Goal: Task Accomplishment & Management: Complete application form

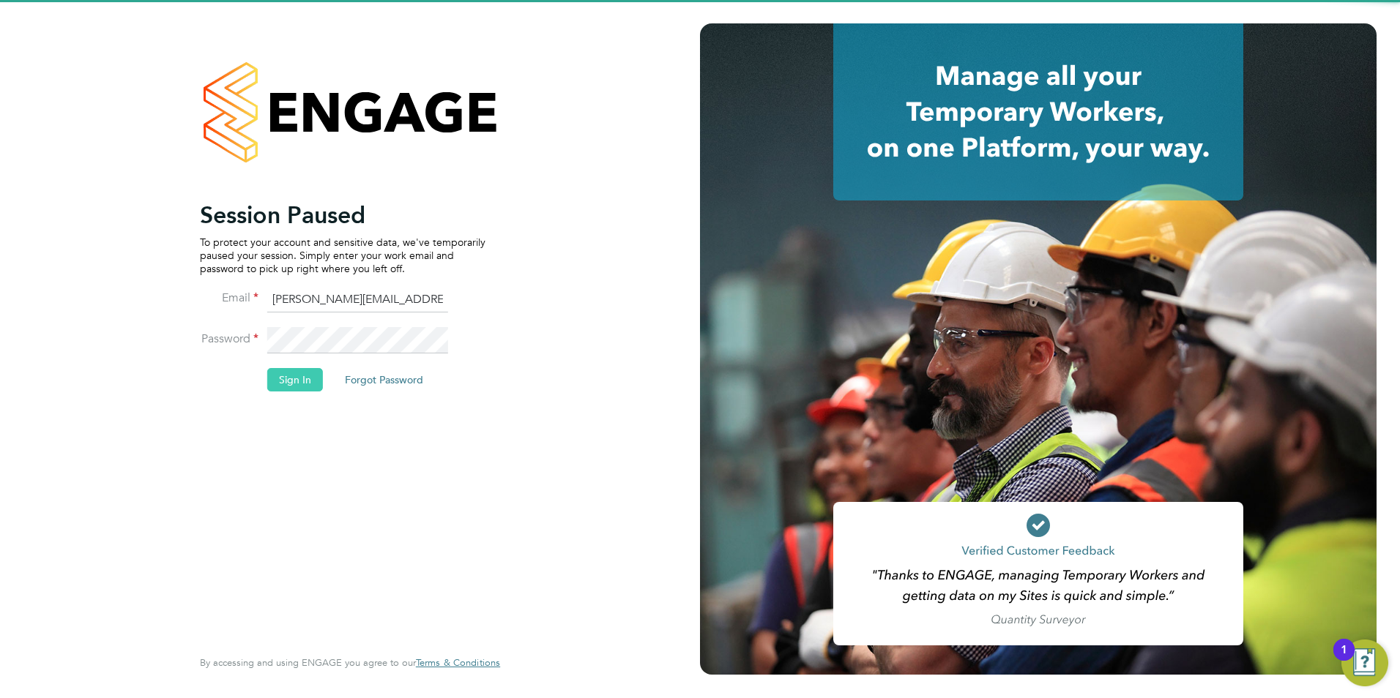
drag, startPoint x: 285, startPoint y: 395, endPoint x: 291, endPoint y: 387, distance: 10.2
click at [285, 393] on li "Sign In Forgot Password" at bounding box center [342, 387] width 285 height 38
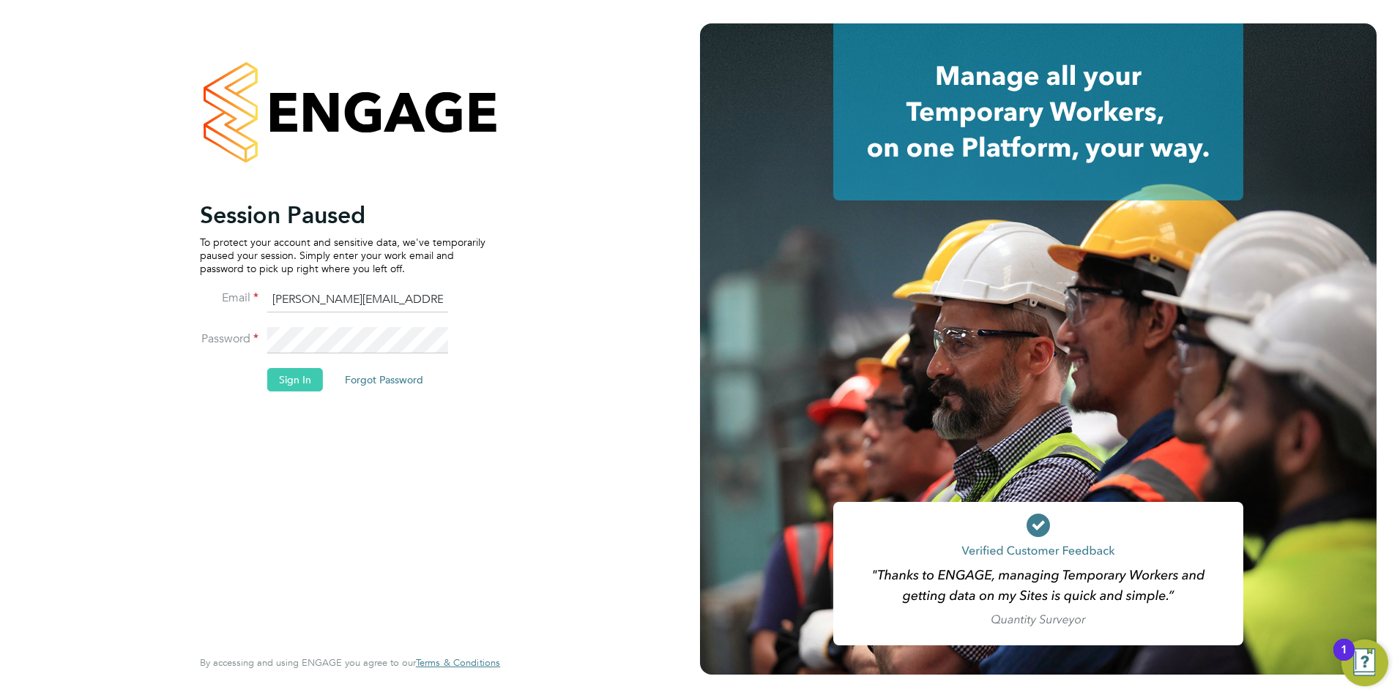
click at [293, 382] on button "Sign In" at bounding box center [295, 379] width 56 height 23
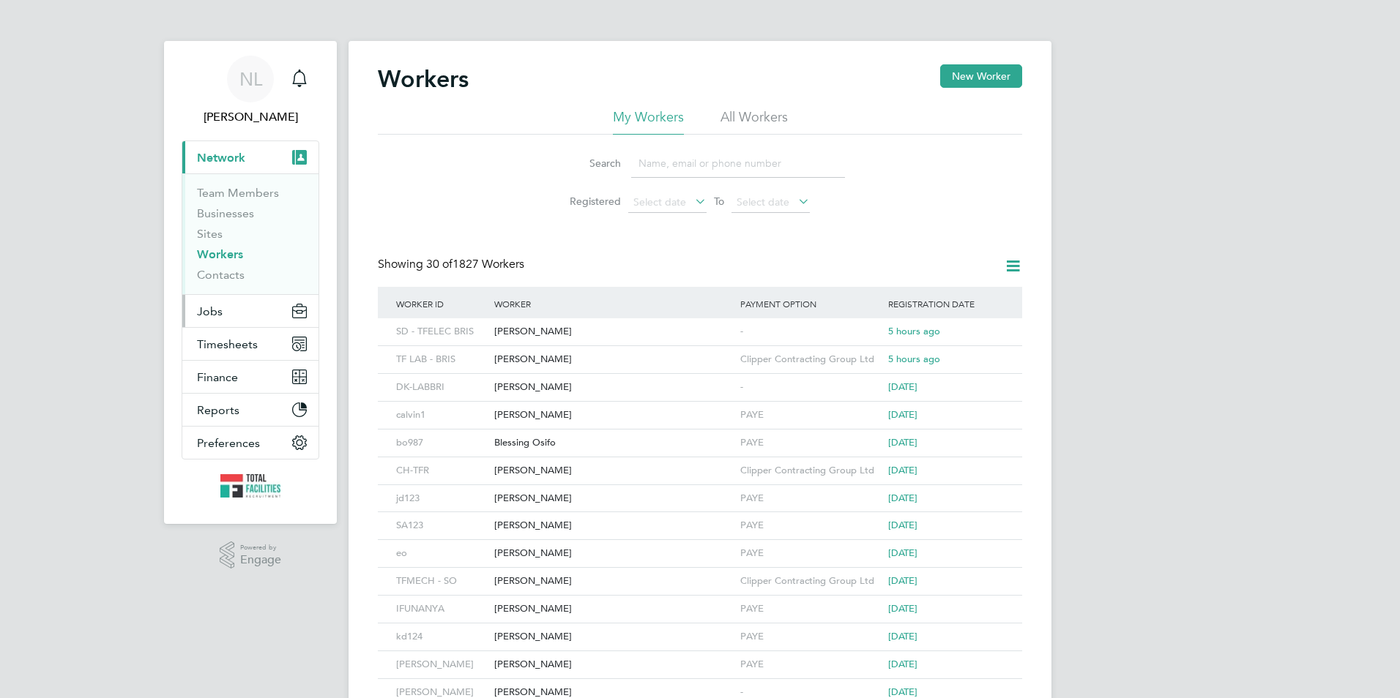
click at [222, 313] on button "Jobs" at bounding box center [250, 311] width 136 height 32
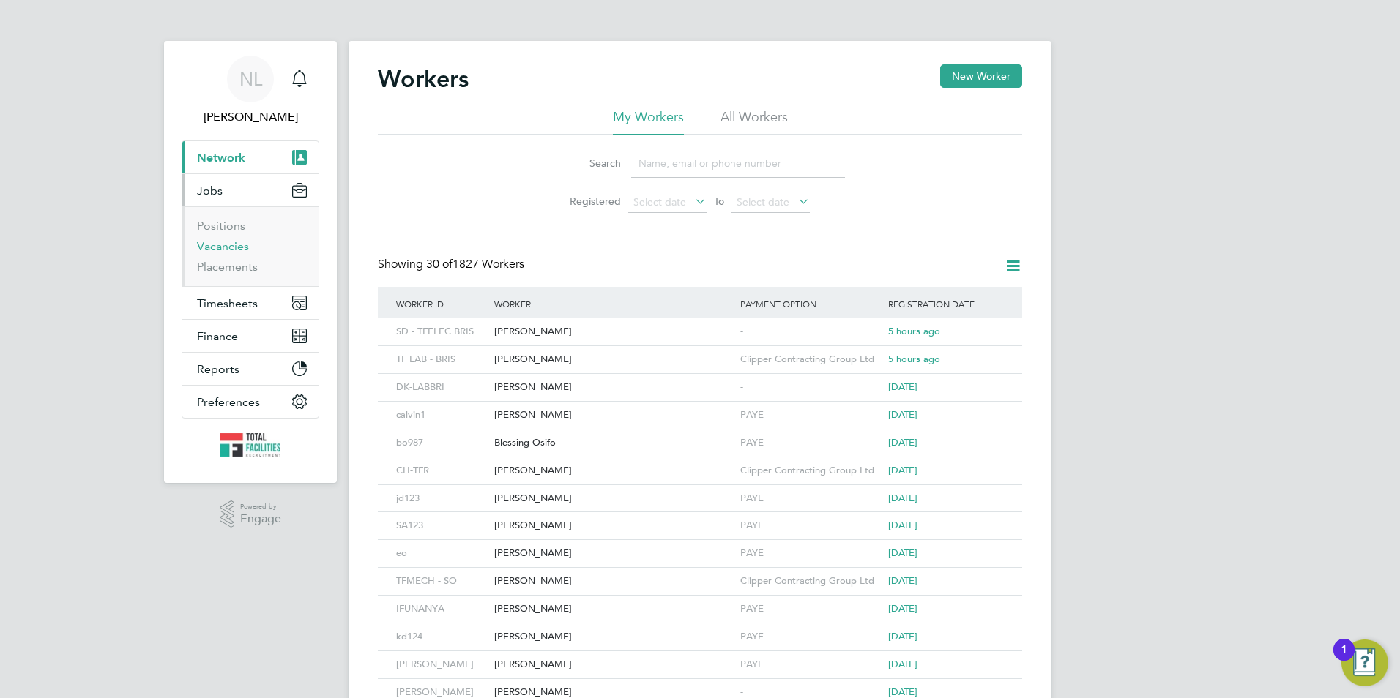
click at [220, 246] on link "Vacancies" at bounding box center [223, 246] width 52 height 14
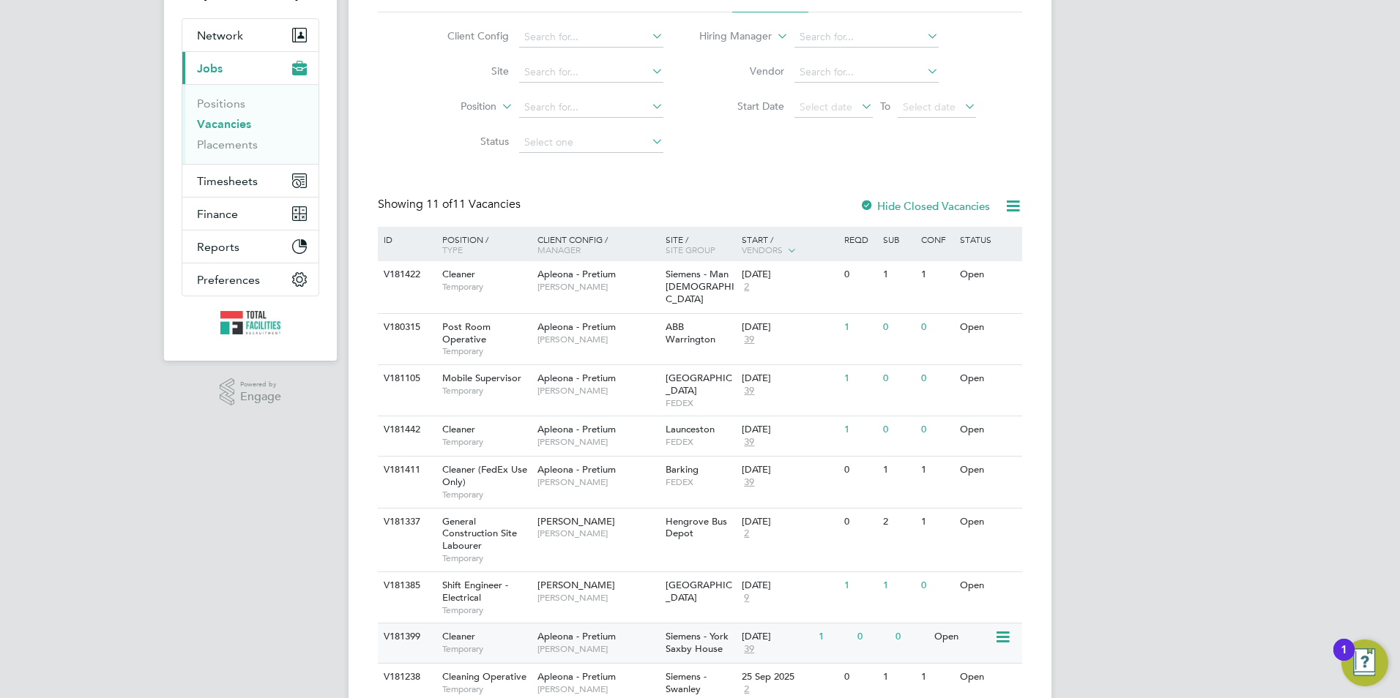
scroll to position [272, 0]
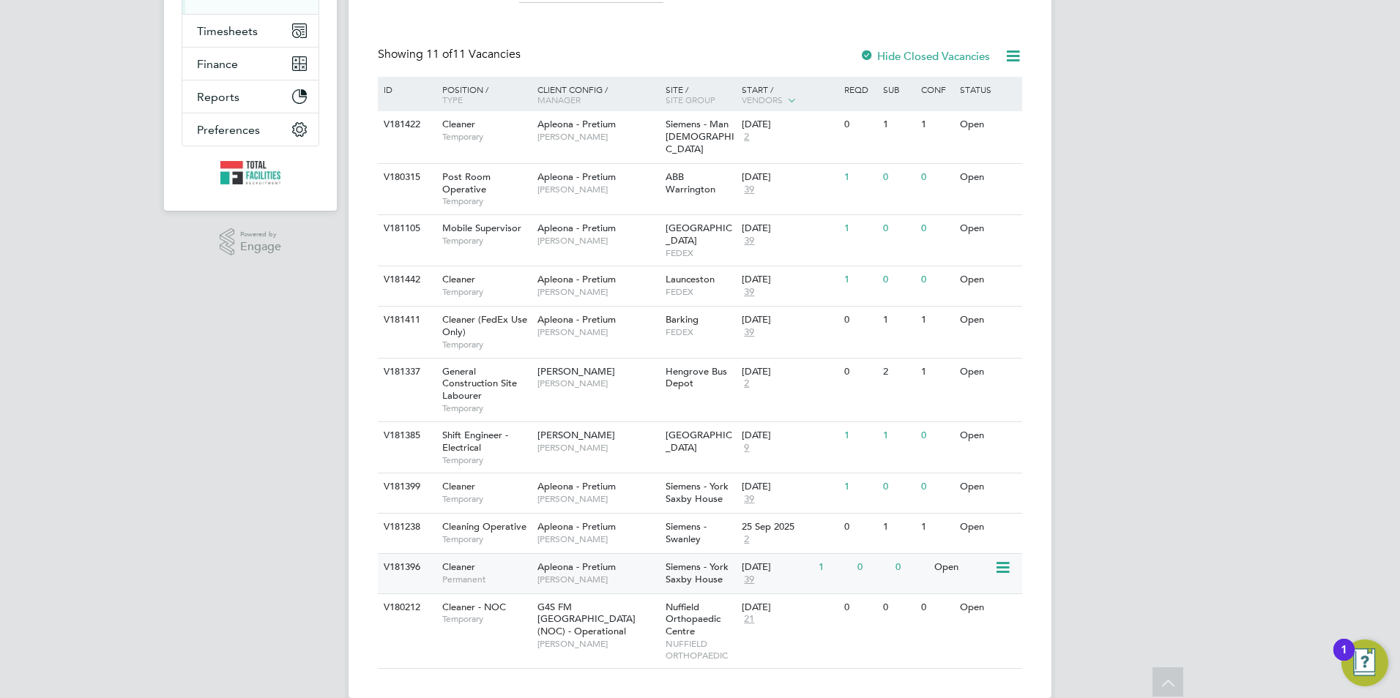
click at [801, 561] on div "[DATE]" at bounding box center [777, 567] width 70 height 12
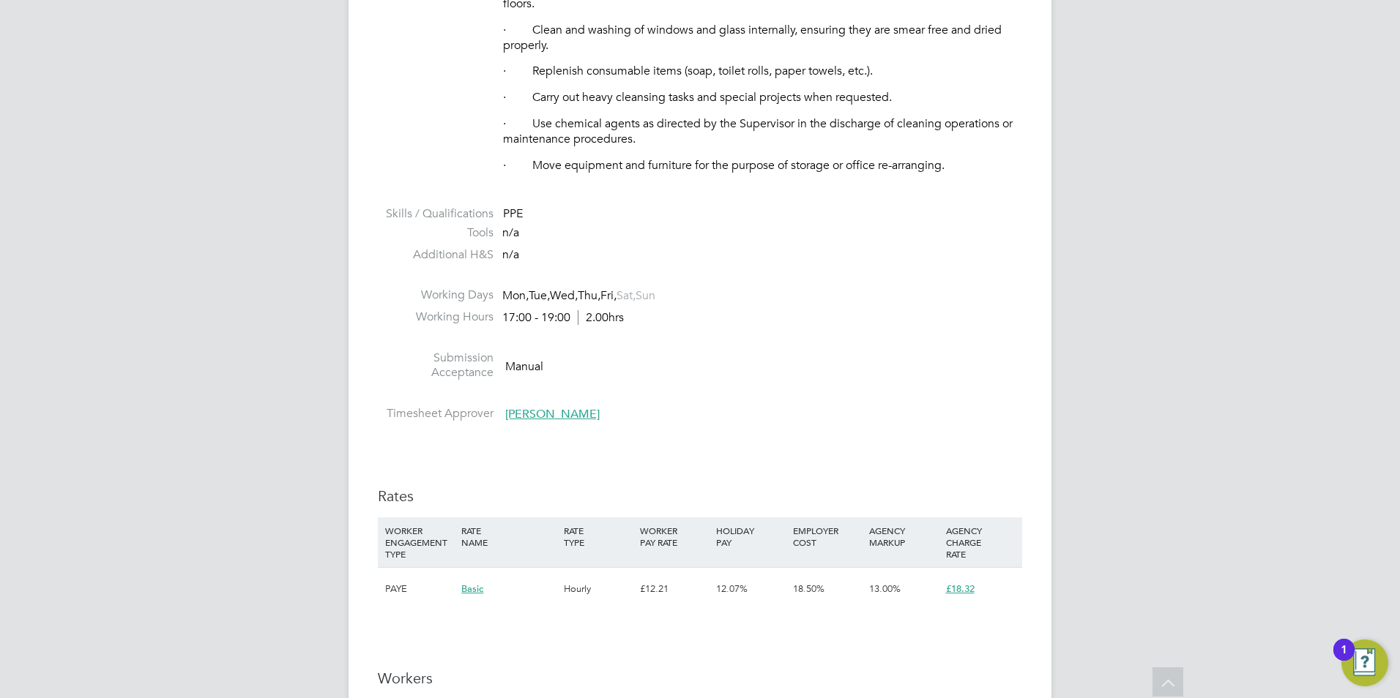
scroll to position [878, 0]
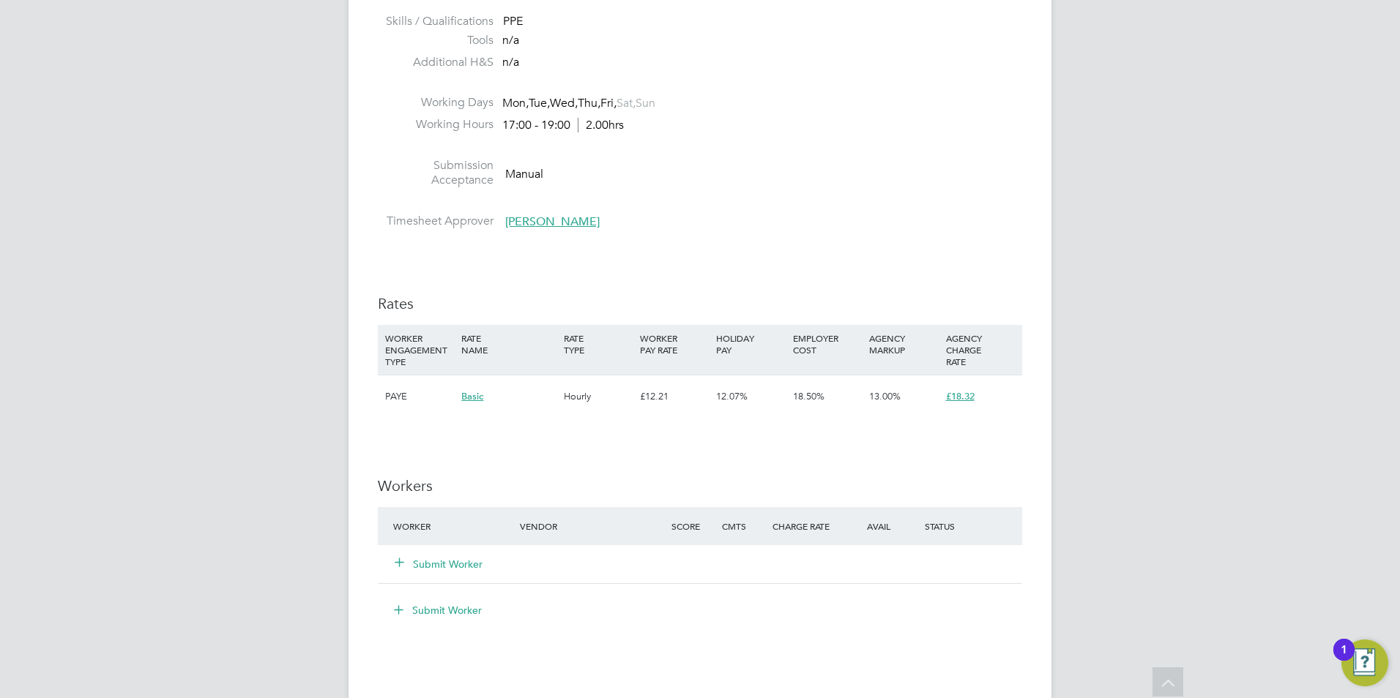
click at [427, 559] on button "Submit Worker" at bounding box center [439, 564] width 88 height 15
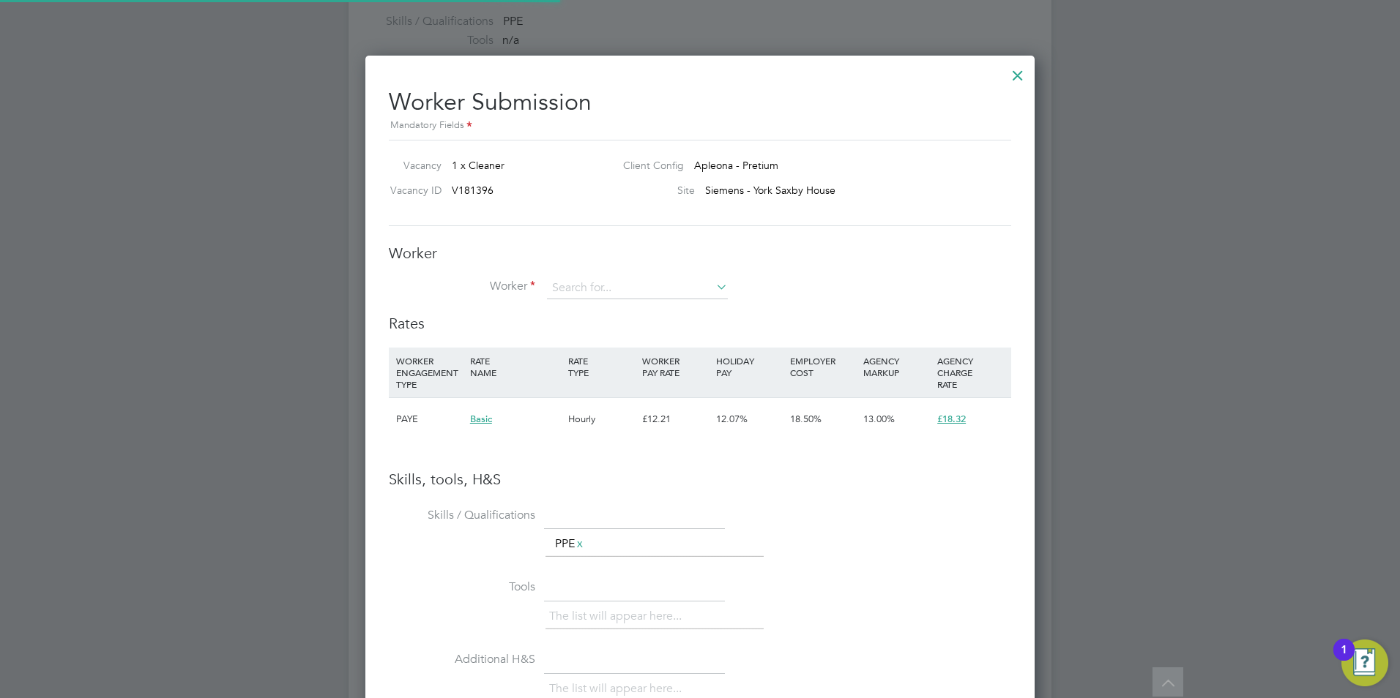
scroll to position [925, 670]
click at [605, 287] on input at bounding box center [637, 288] width 181 height 22
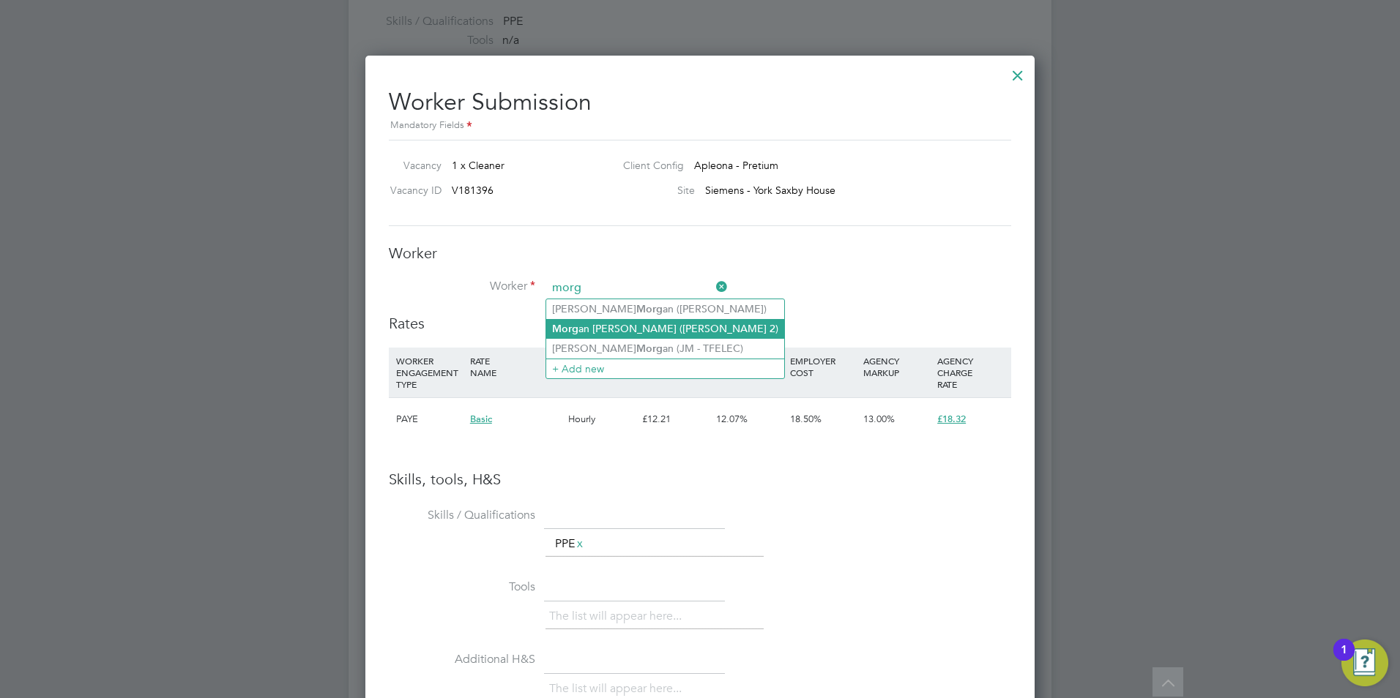
click at [638, 326] on li "Morg an Howard (Howard 2)" at bounding box center [665, 329] width 238 height 20
type input "[PERSON_NAME] ([PERSON_NAME] 2)"
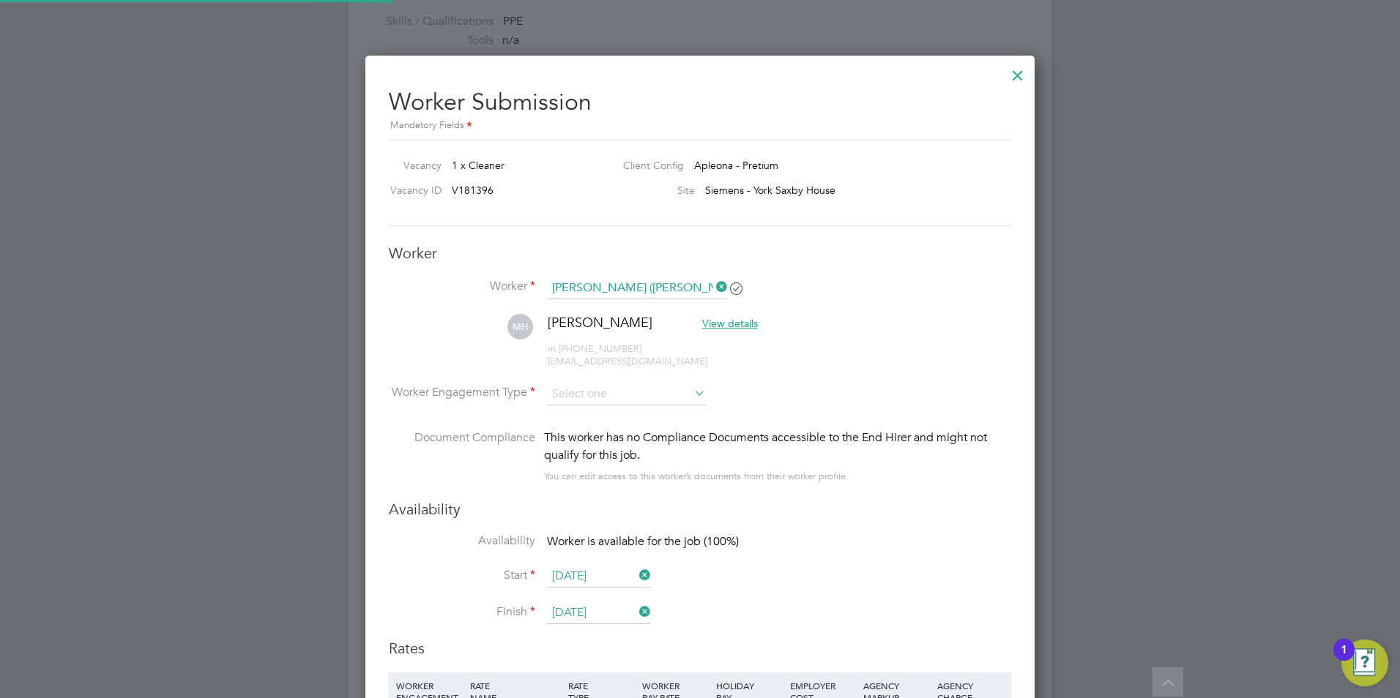
scroll to position [1250, 670]
click at [644, 384] on ul "Worker Morgan Howard (Howard 2) MH Morgan Howard View details m: +44 7377 36480…" at bounding box center [700, 388] width 622 height 223
drag, startPoint x: 643, startPoint y: 389, endPoint x: 643, endPoint y: 403, distance: 14.7
click at [643, 403] on input at bounding box center [626, 395] width 159 height 22
click at [620, 436] on li "PAYE" at bounding box center [626, 434] width 160 height 19
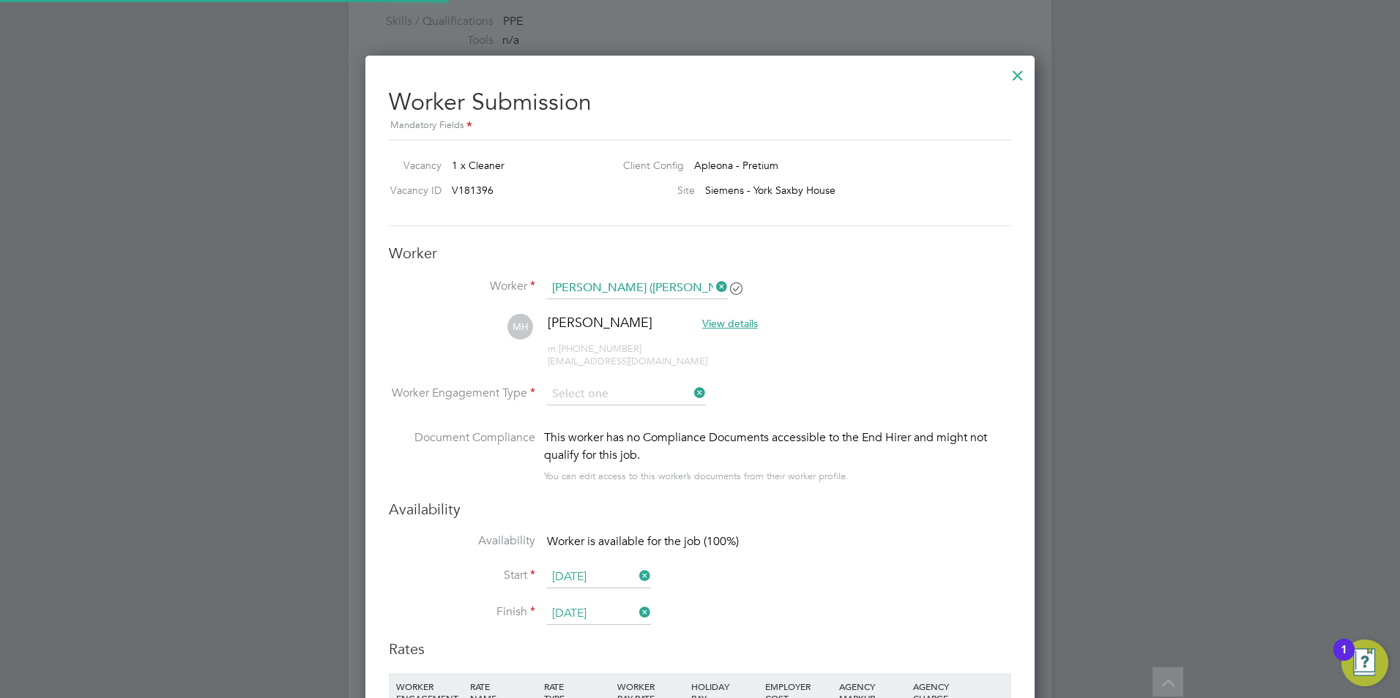
type input "PAYE"
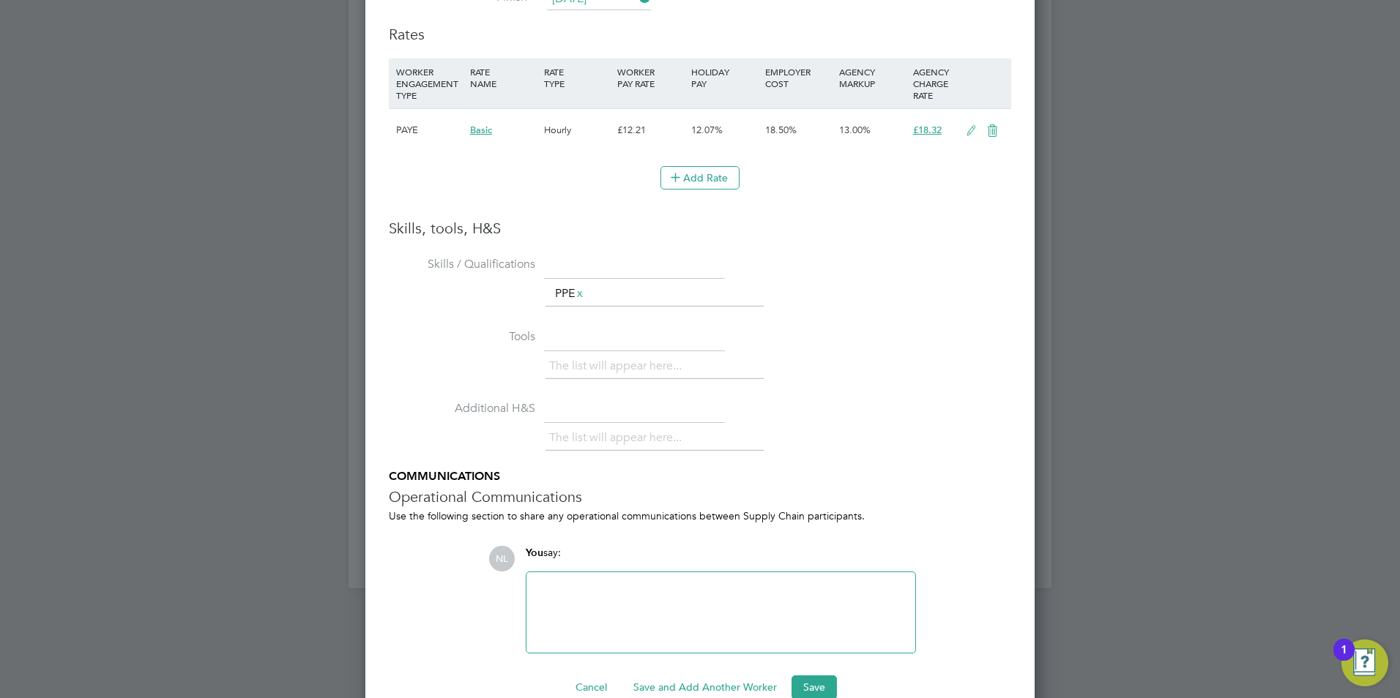
scroll to position [0, 0]
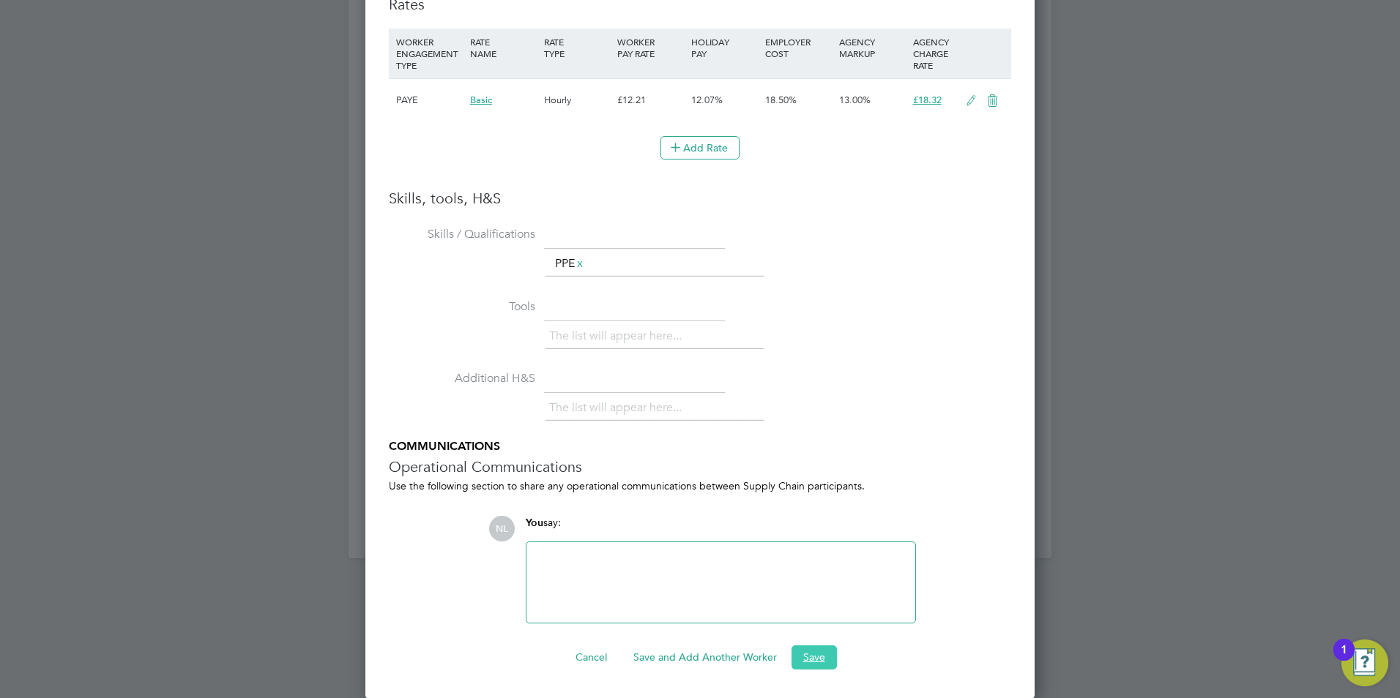
drag, startPoint x: 821, startPoint y: 657, endPoint x: 820, endPoint y: 635, distance: 22.0
click at [821, 657] on button "Save" at bounding box center [813, 657] width 45 height 23
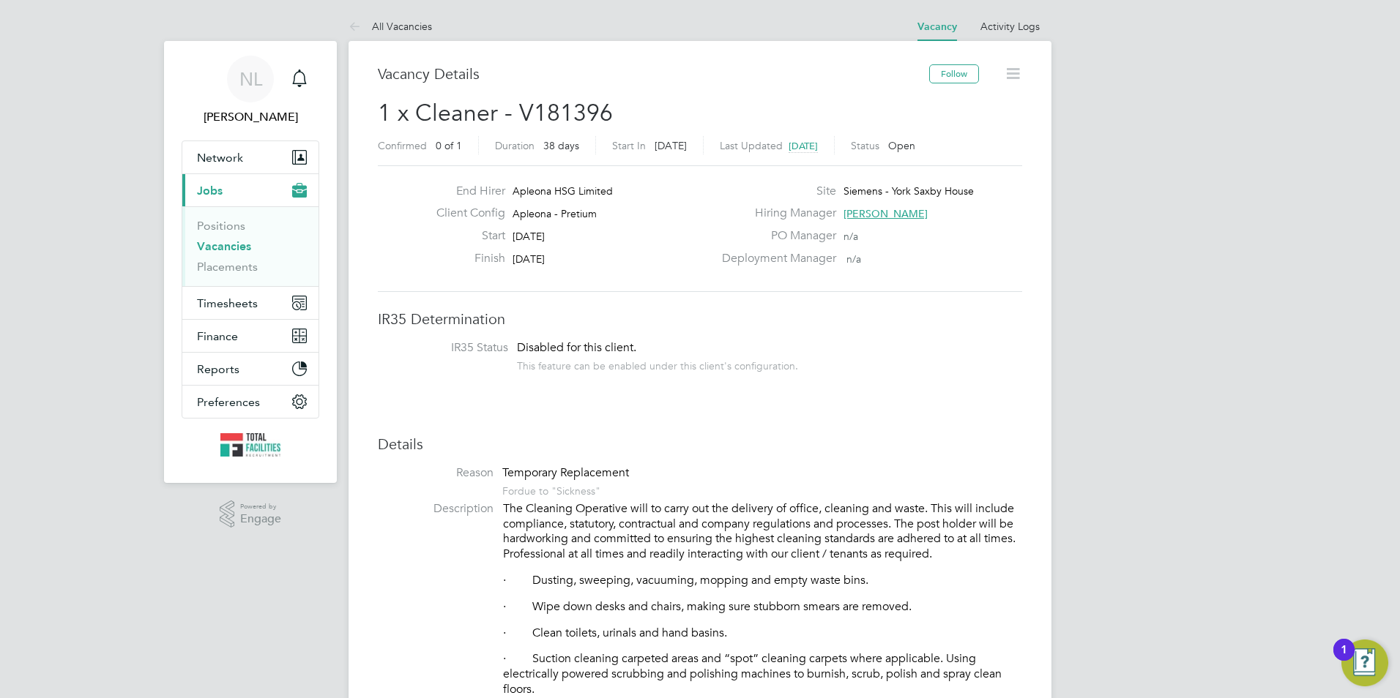
click at [868, 213] on span "[PERSON_NAME]" at bounding box center [885, 213] width 84 height 13
click at [900, 300] on div "SW Simon Ward FM simon.ward@apleona.com" at bounding box center [961, 290] width 190 height 58
click at [903, 299] on div "SW Simon Ward FM simon.ward@apleona.com" at bounding box center [961, 290] width 190 height 58
click at [611, 344] on span "Disabled for this client." at bounding box center [576, 347] width 119 height 15
click at [368, 39] on li "All Vacancies" at bounding box center [389, 26] width 83 height 29
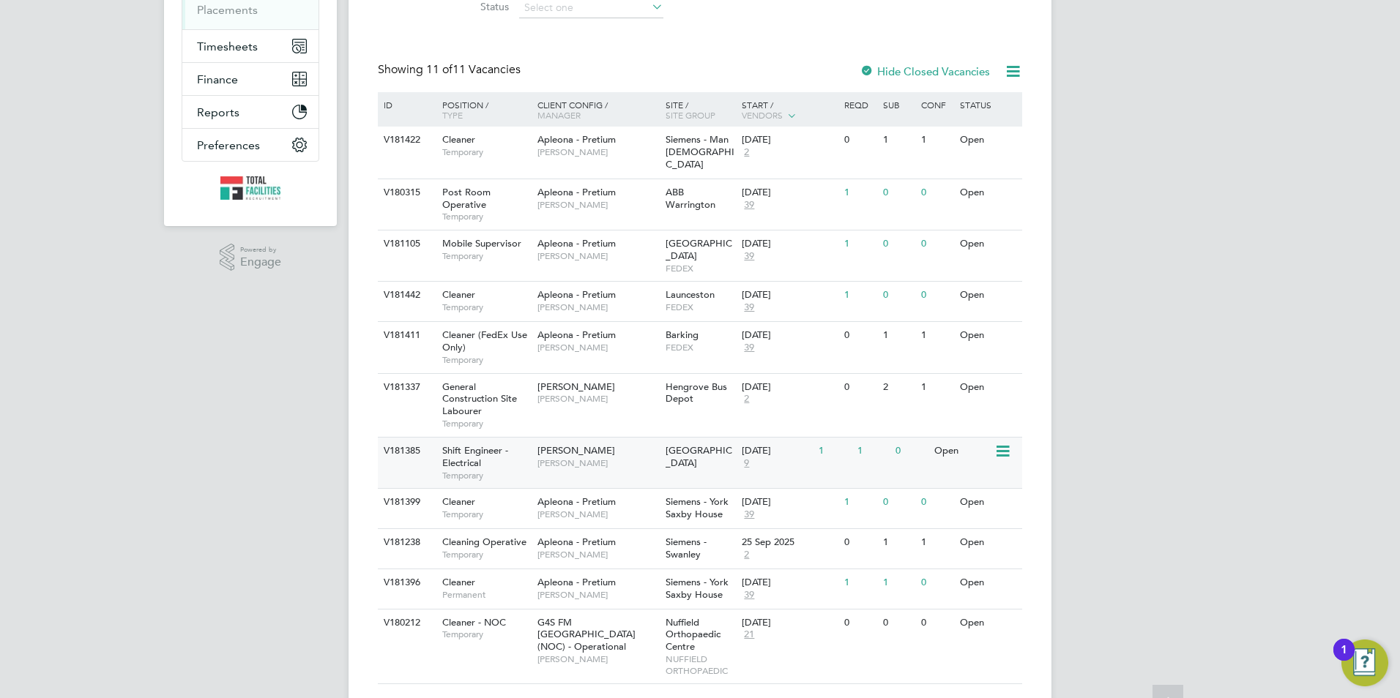
scroll to position [272, 0]
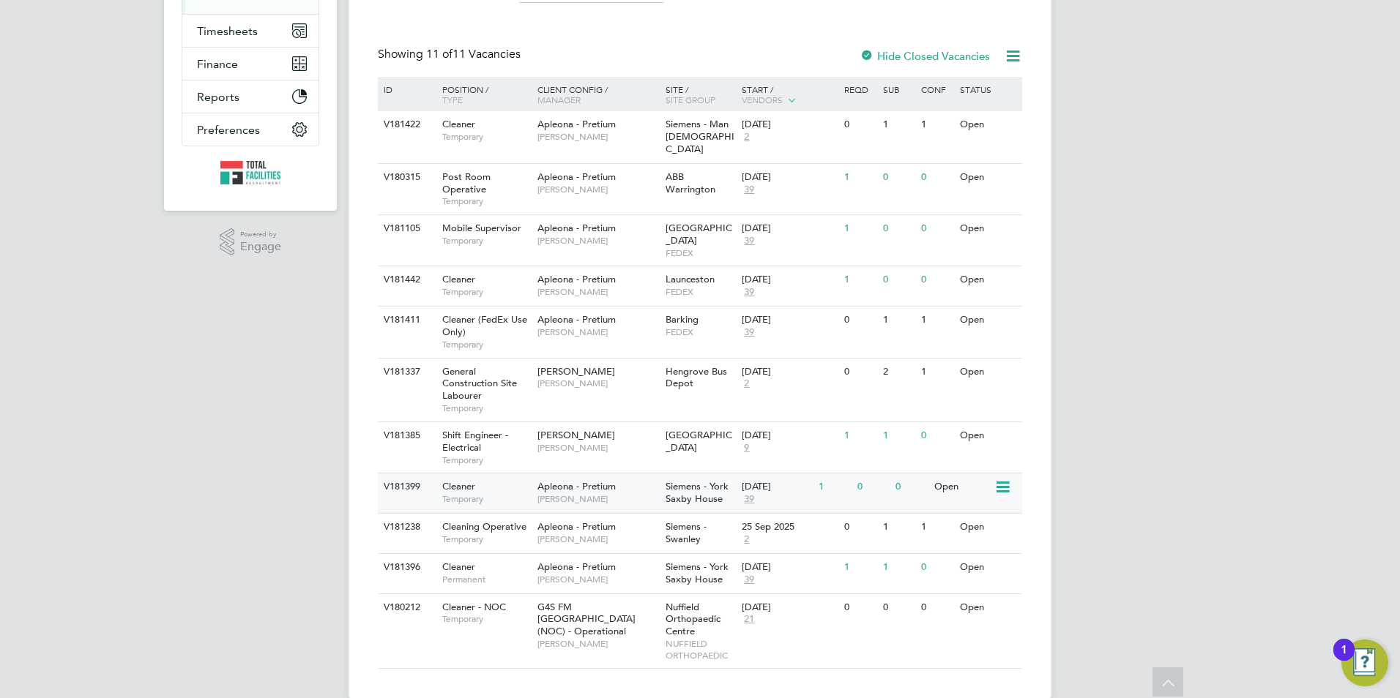
click at [786, 481] on div "[DATE]" at bounding box center [777, 487] width 70 height 12
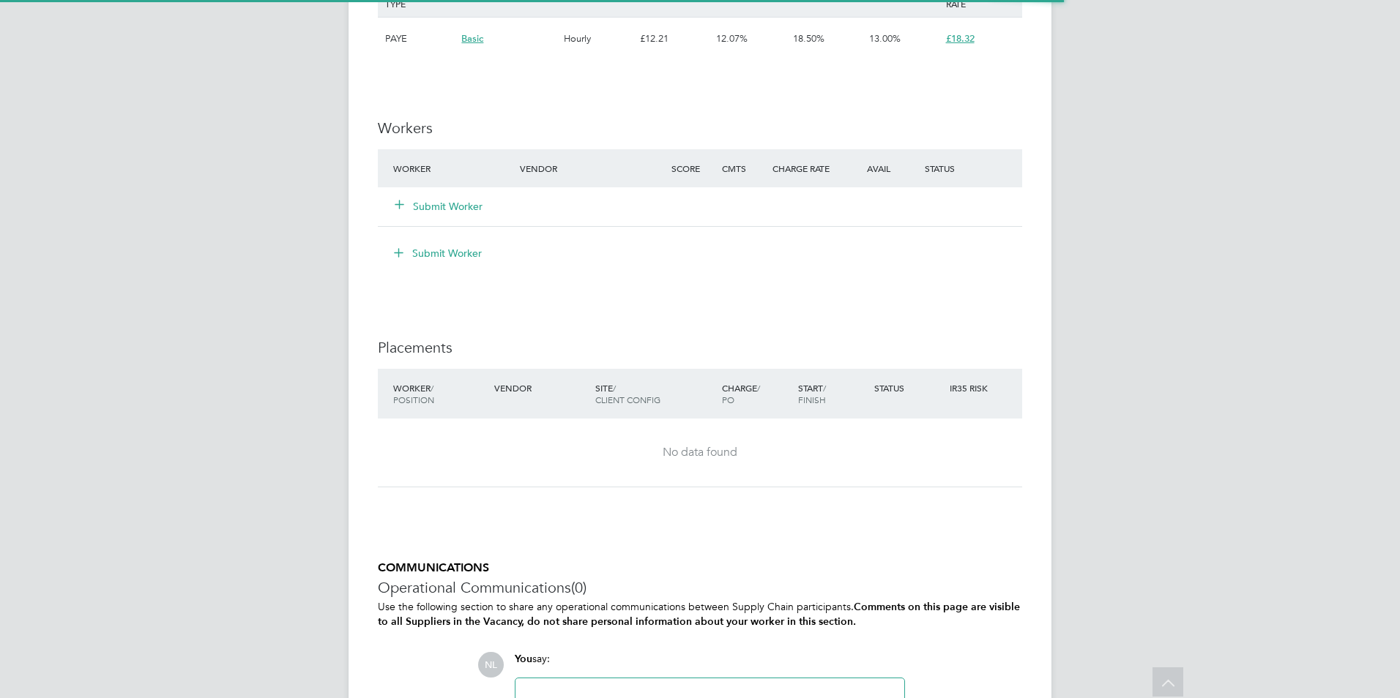
scroll to position [1251, 0]
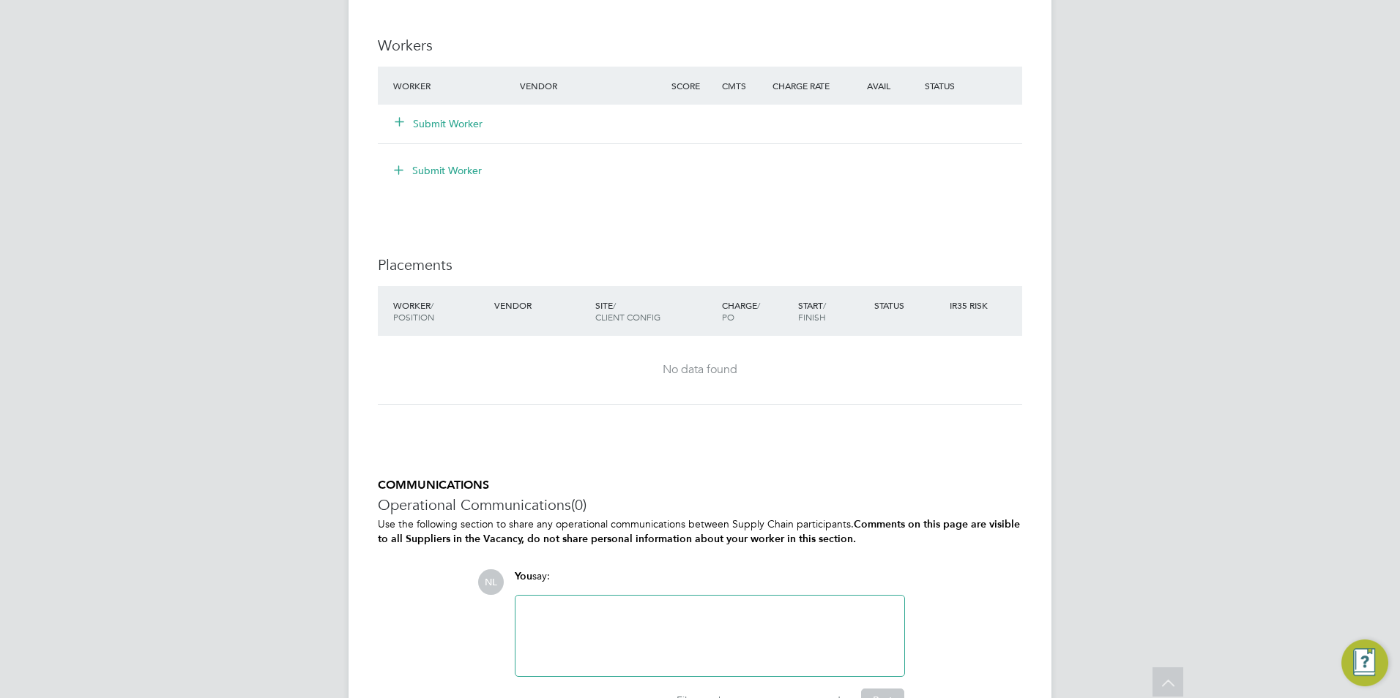
click at [447, 125] on button "Submit Worker" at bounding box center [439, 123] width 88 height 15
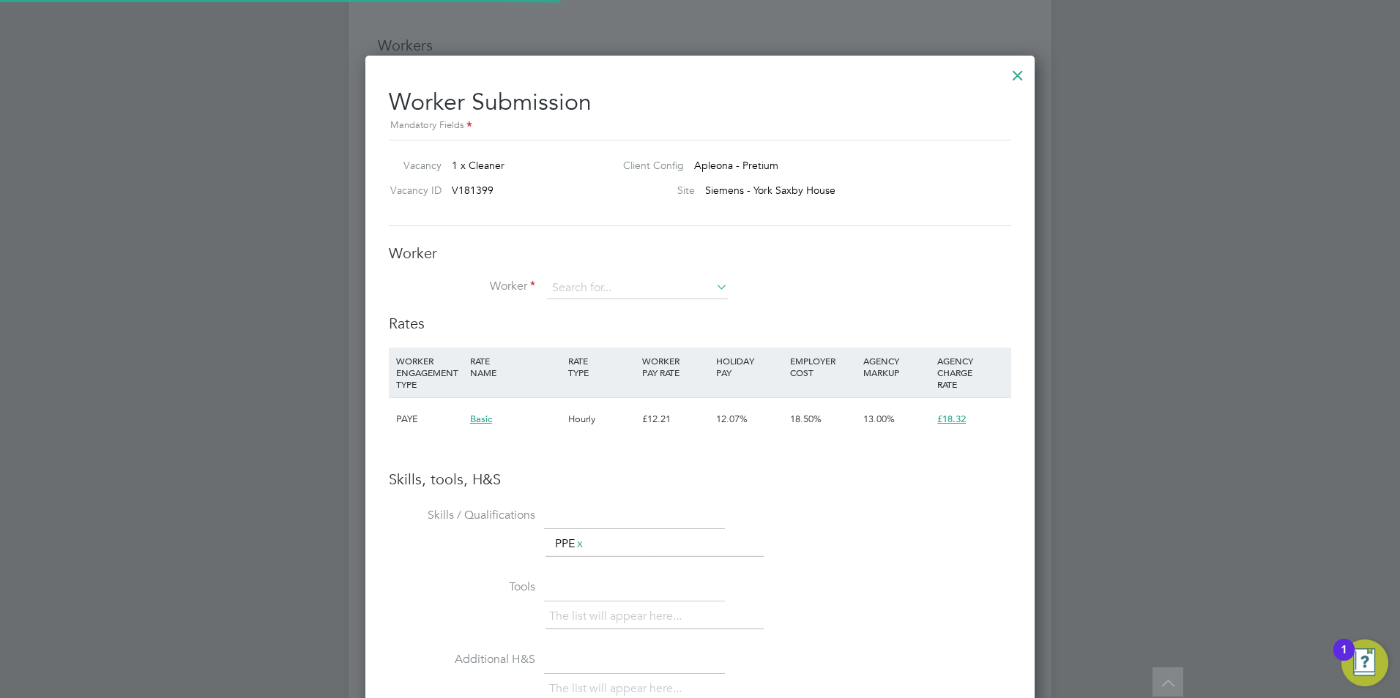
scroll to position [925, 670]
click at [580, 288] on input at bounding box center [637, 288] width 181 height 22
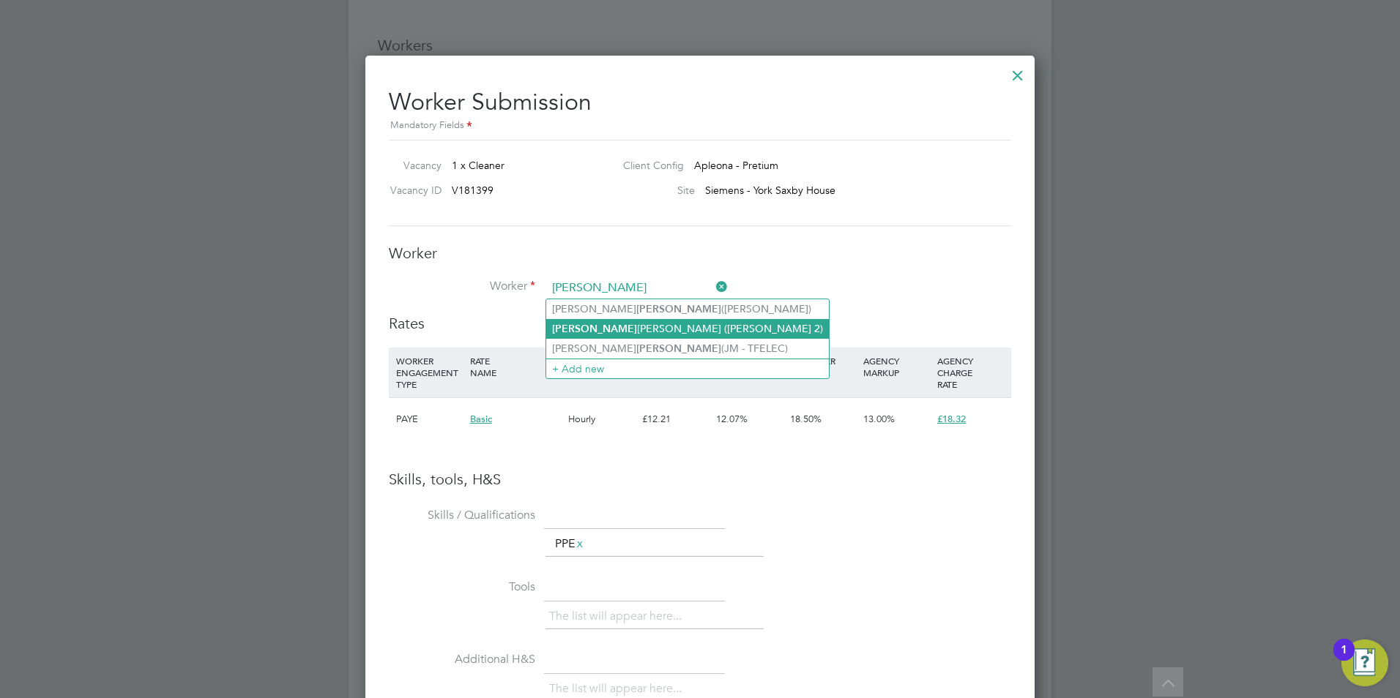
click at [621, 334] on li "Morgan Howard (Howard 2)" at bounding box center [687, 329] width 283 height 20
type input "Morgan Howard (Howard 2)"
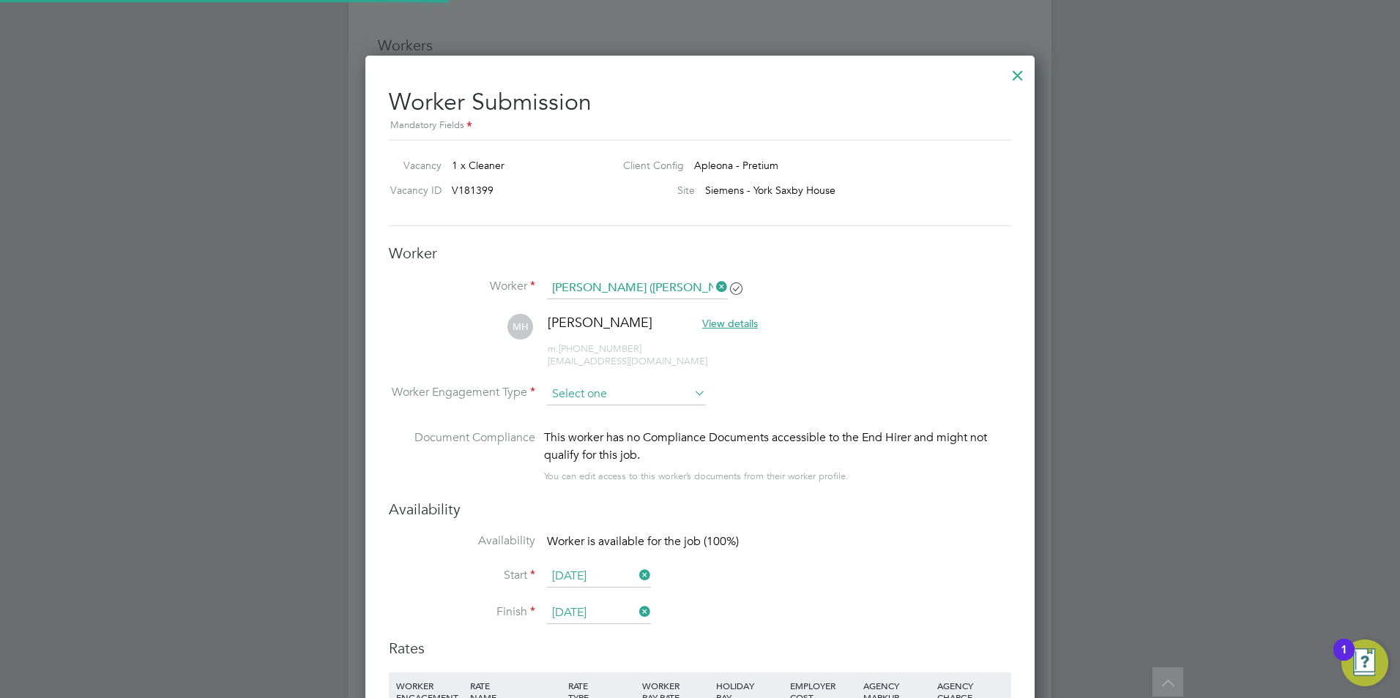
scroll to position [1250, 670]
click at [634, 398] on input at bounding box center [626, 395] width 159 height 22
click at [624, 441] on li "PAYE" at bounding box center [626, 434] width 160 height 19
type input "PAYE"
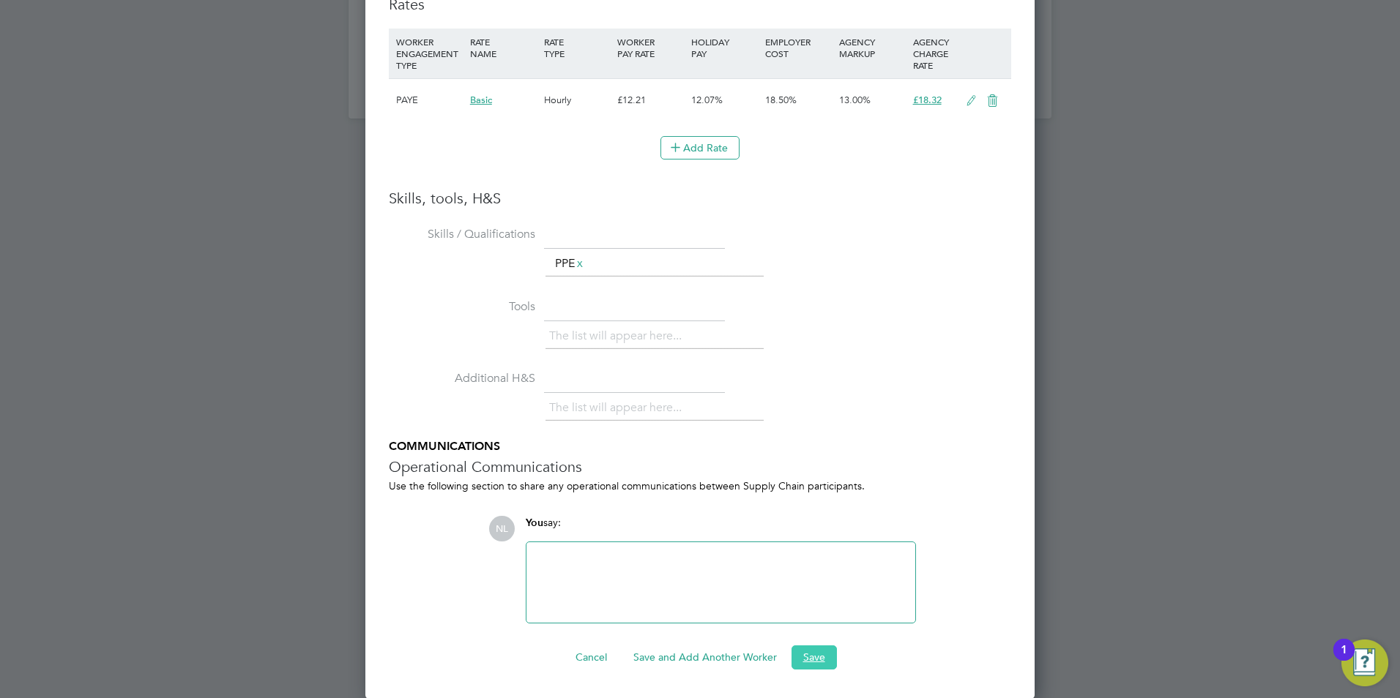
click at [815, 648] on button "Save" at bounding box center [813, 657] width 45 height 23
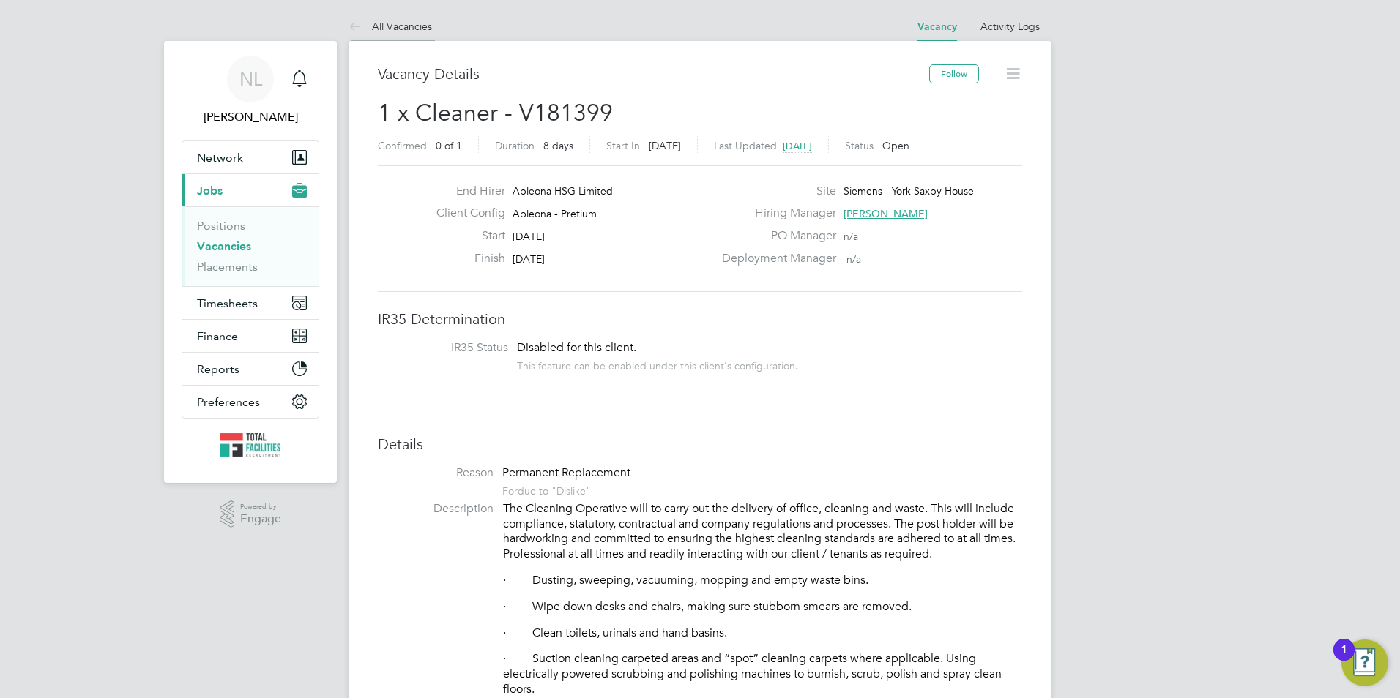
click at [408, 23] on link "All Vacancies" at bounding box center [389, 26] width 83 height 13
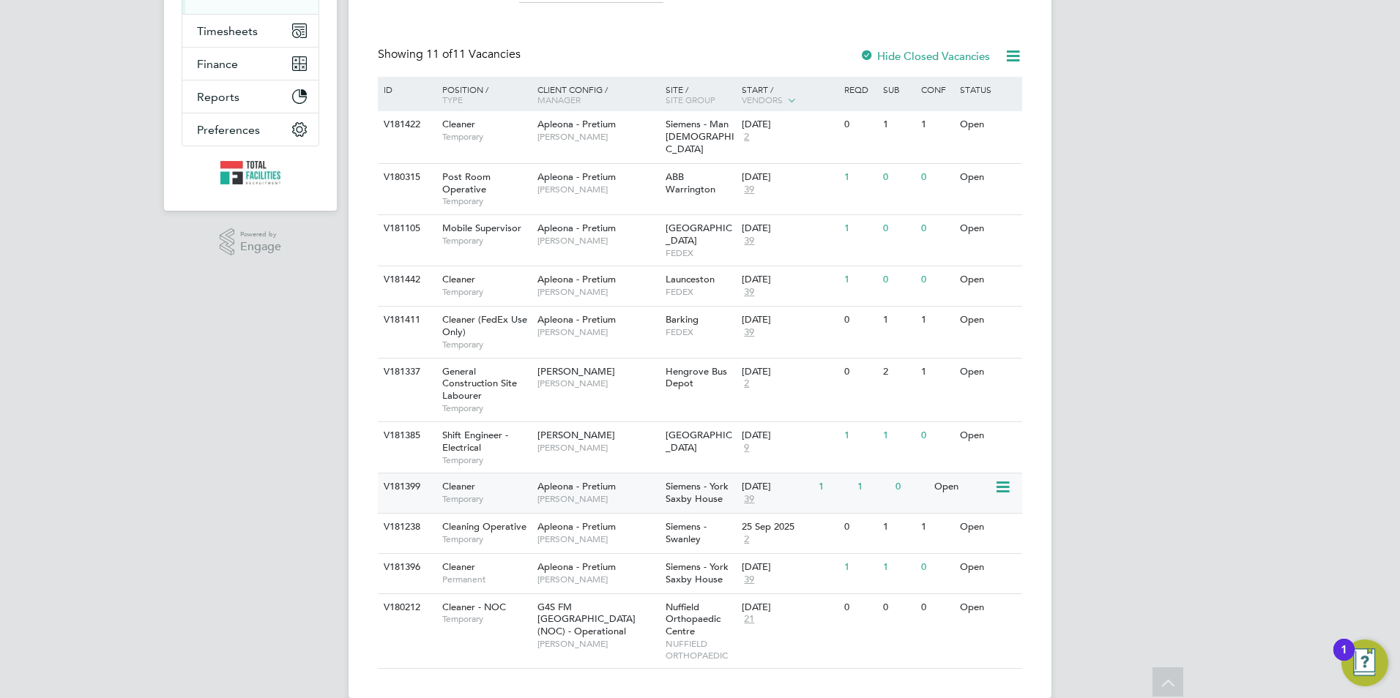
click at [774, 481] on div "[DATE]" at bounding box center [777, 487] width 70 height 12
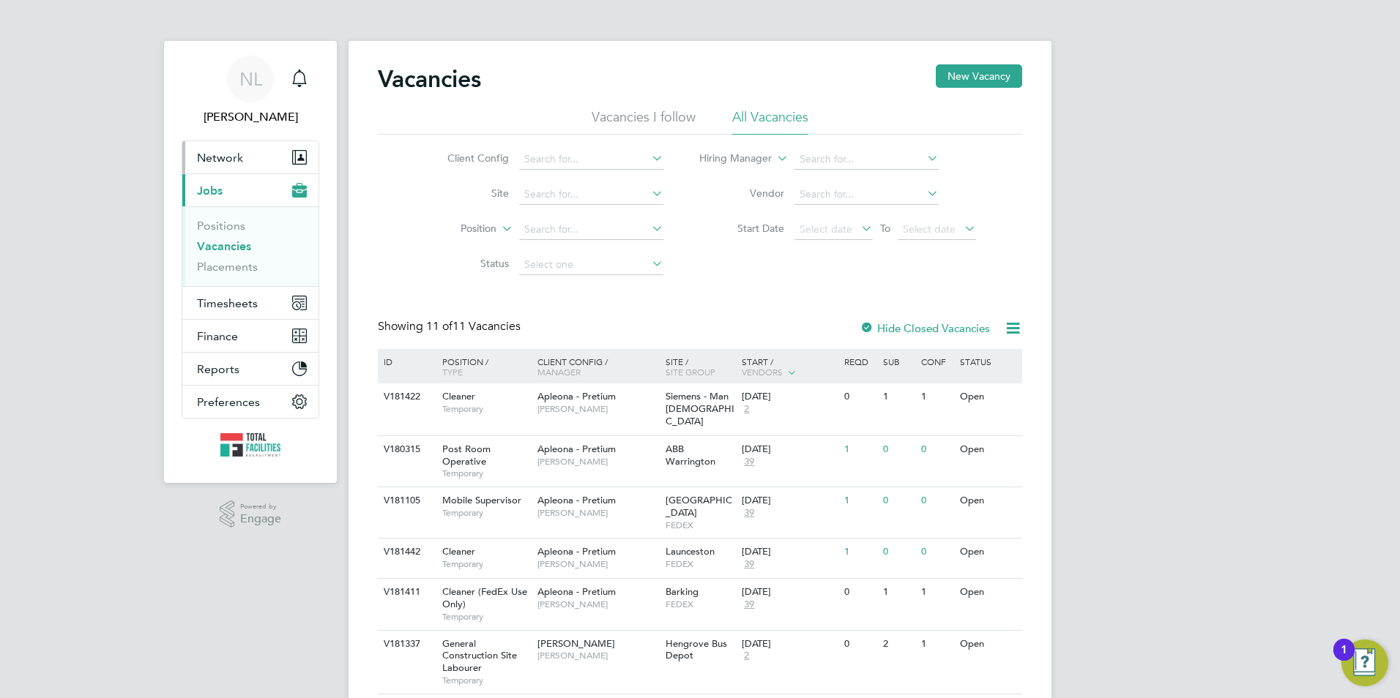
click at [228, 160] on span "Network" at bounding box center [220, 158] width 46 height 14
drag, startPoint x: 223, startPoint y: 165, endPoint x: 228, endPoint y: 176, distance: 12.1
click at [225, 165] on button "Network" at bounding box center [250, 157] width 136 height 32
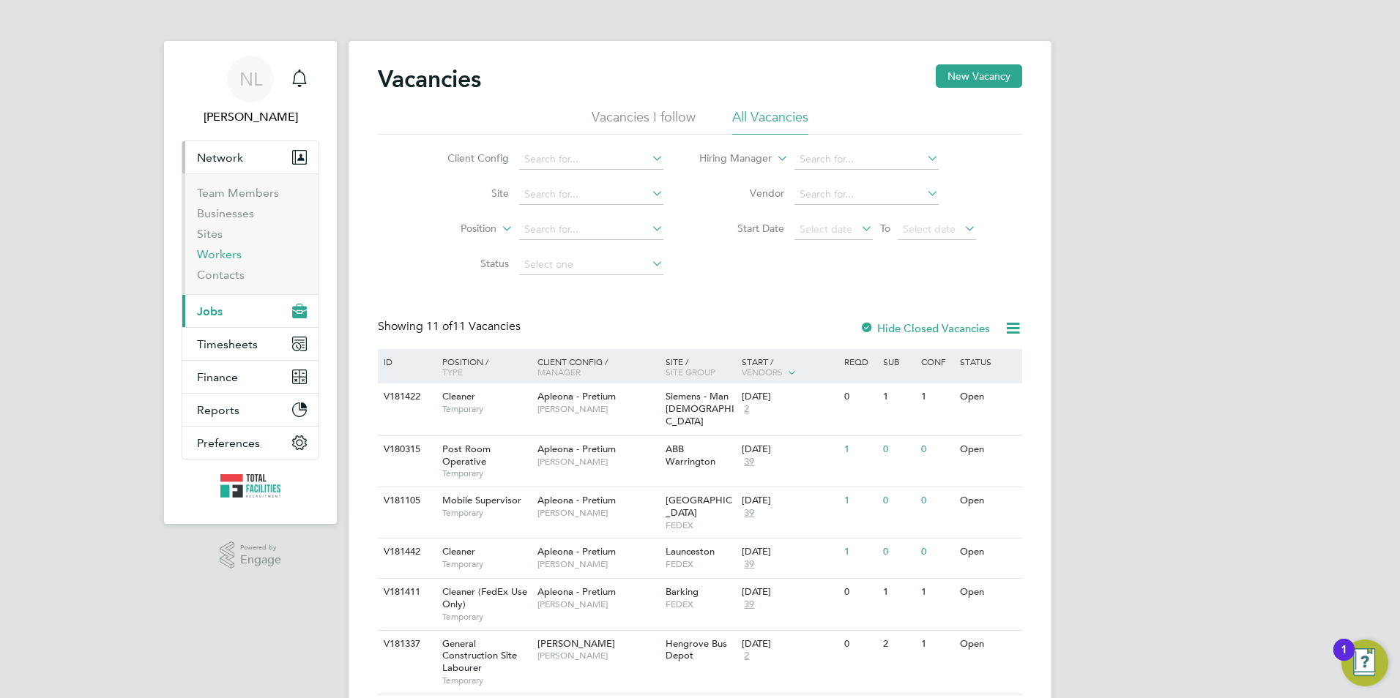
click at [212, 259] on link "Workers" at bounding box center [219, 254] width 45 height 14
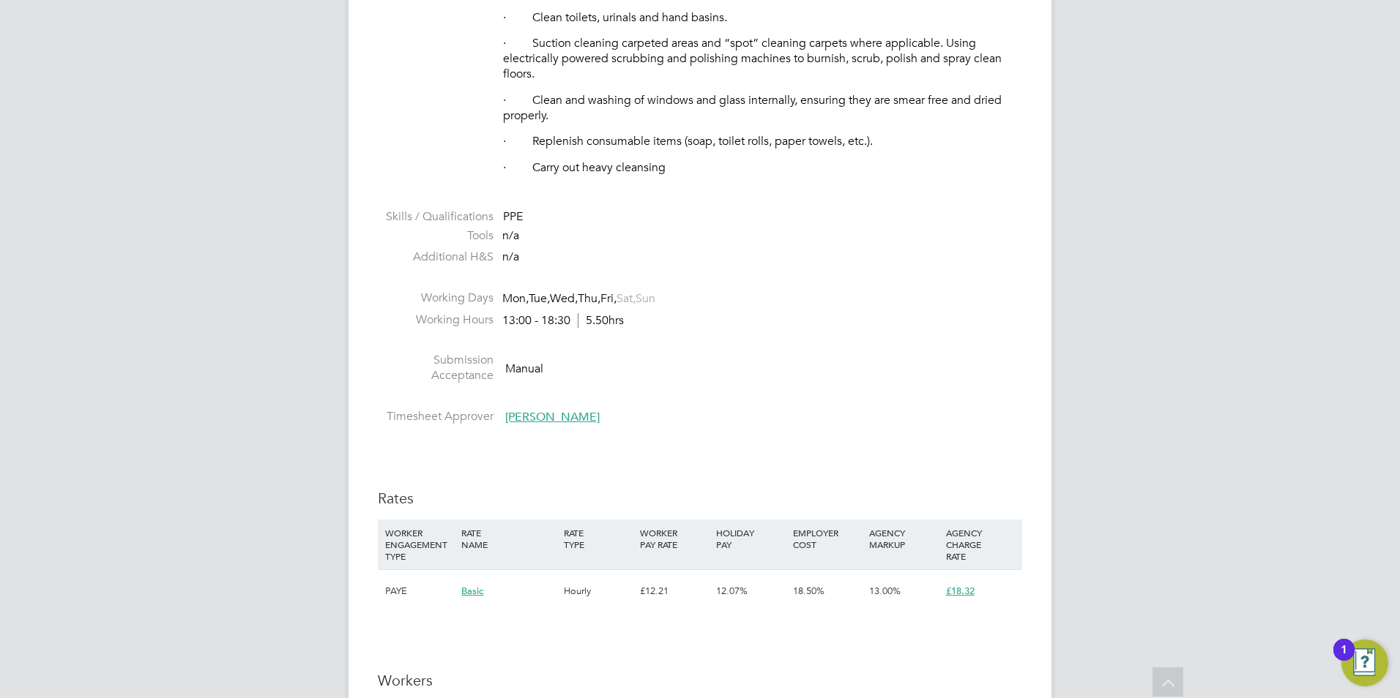
scroll to position [311, 0]
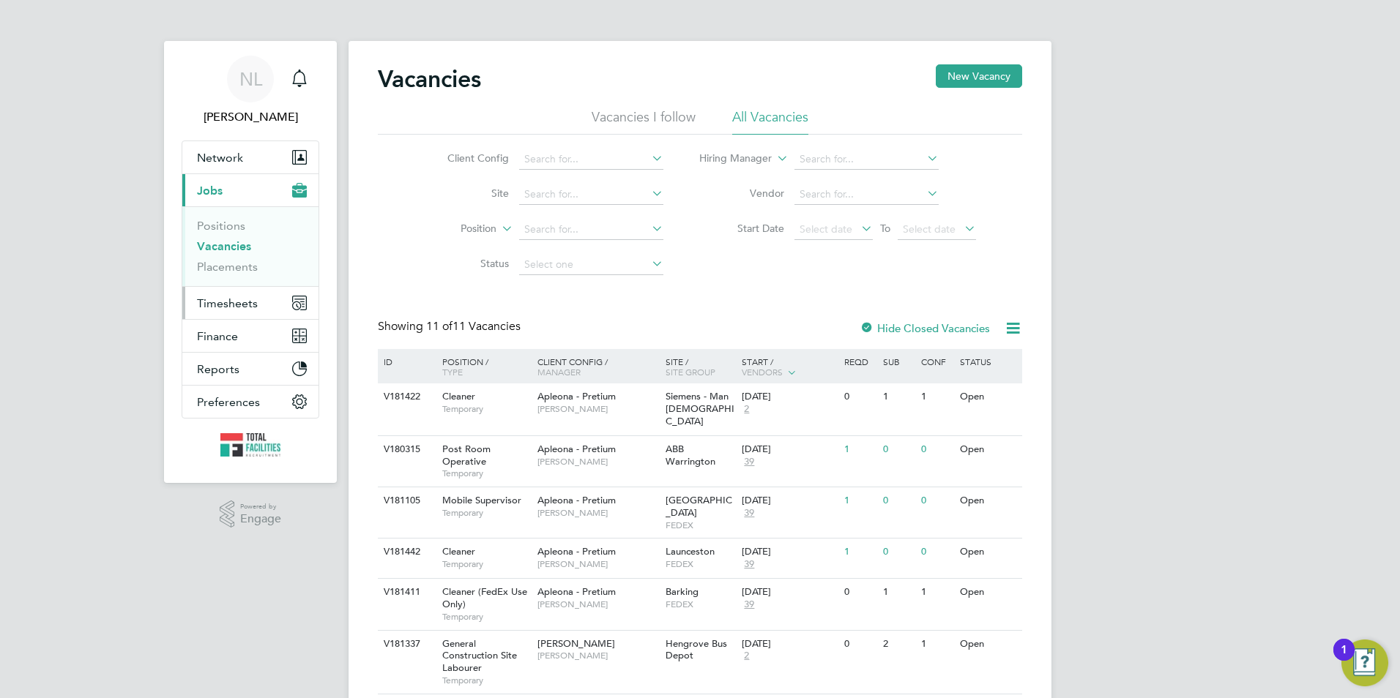
drag, startPoint x: 245, startPoint y: 288, endPoint x: 255, endPoint y: 305, distance: 20.0
click at [245, 289] on button "Timesheets" at bounding box center [250, 303] width 136 height 32
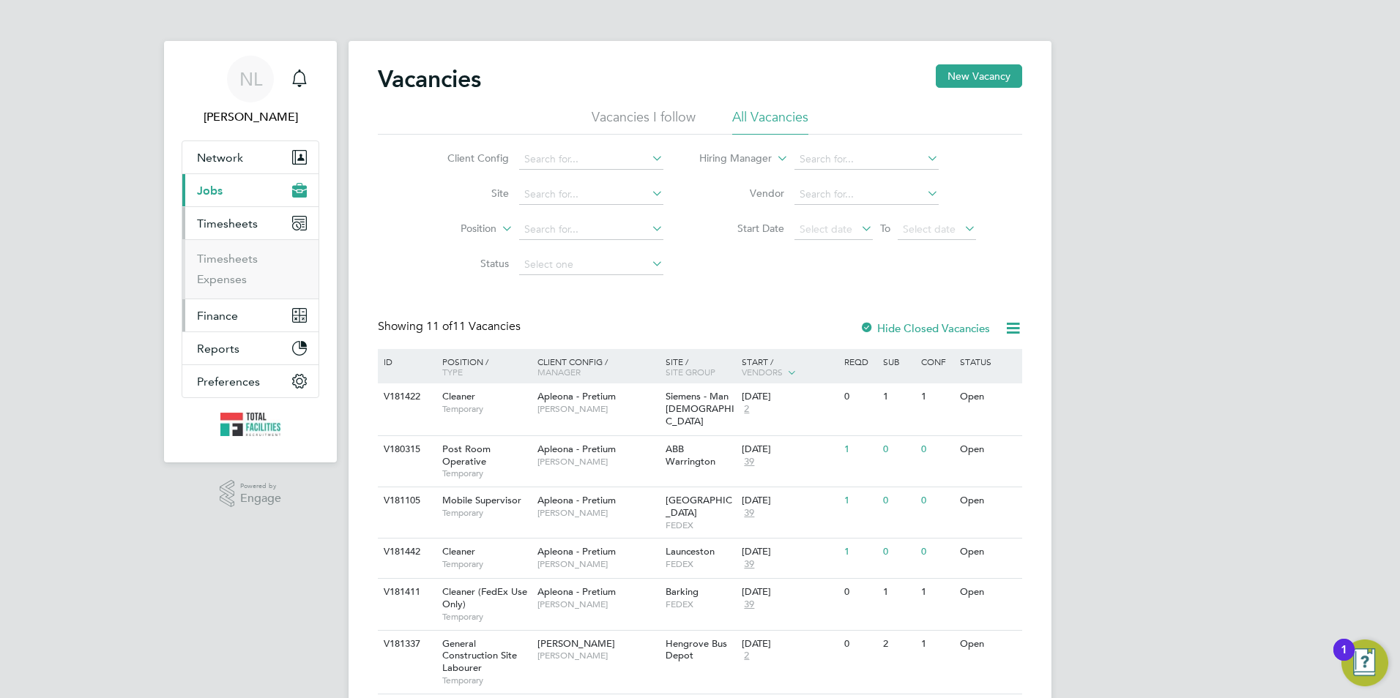
click at [256, 307] on button "Finance" at bounding box center [250, 315] width 136 height 32
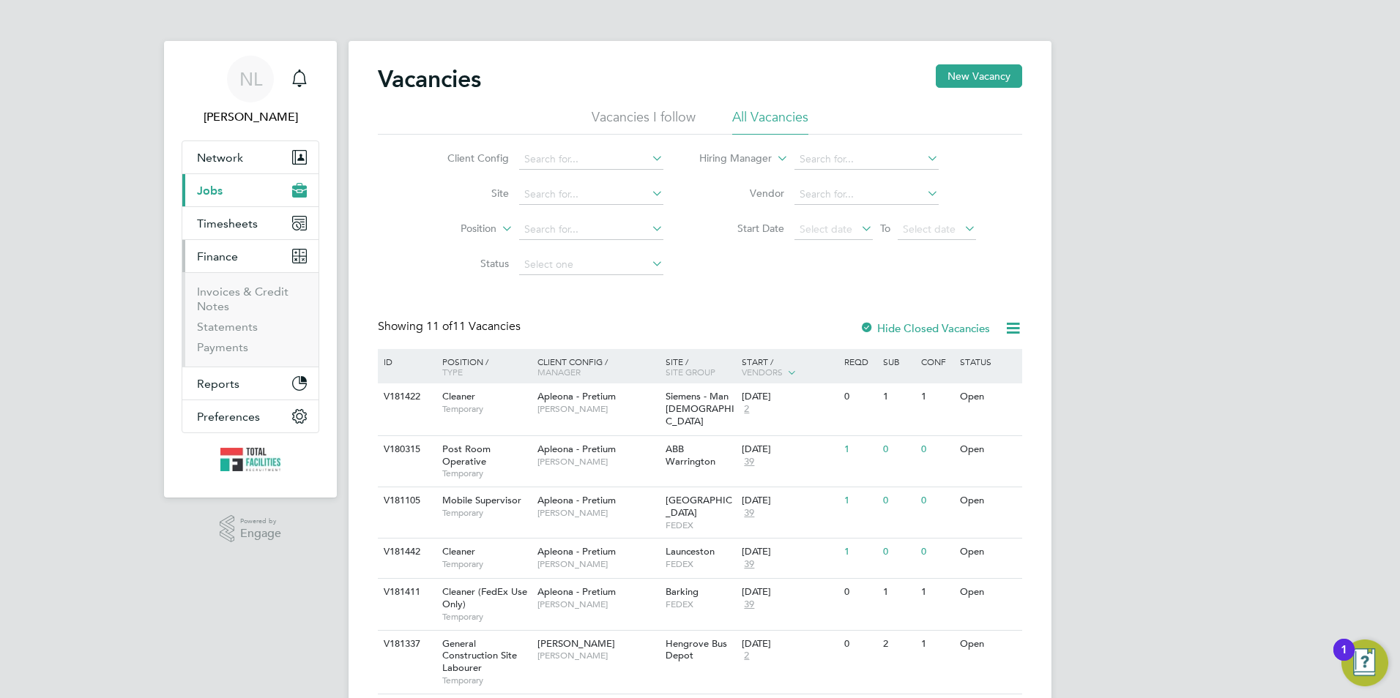
click at [239, 255] on button "Finance" at bounding box center [250, 256] width 136 height 32
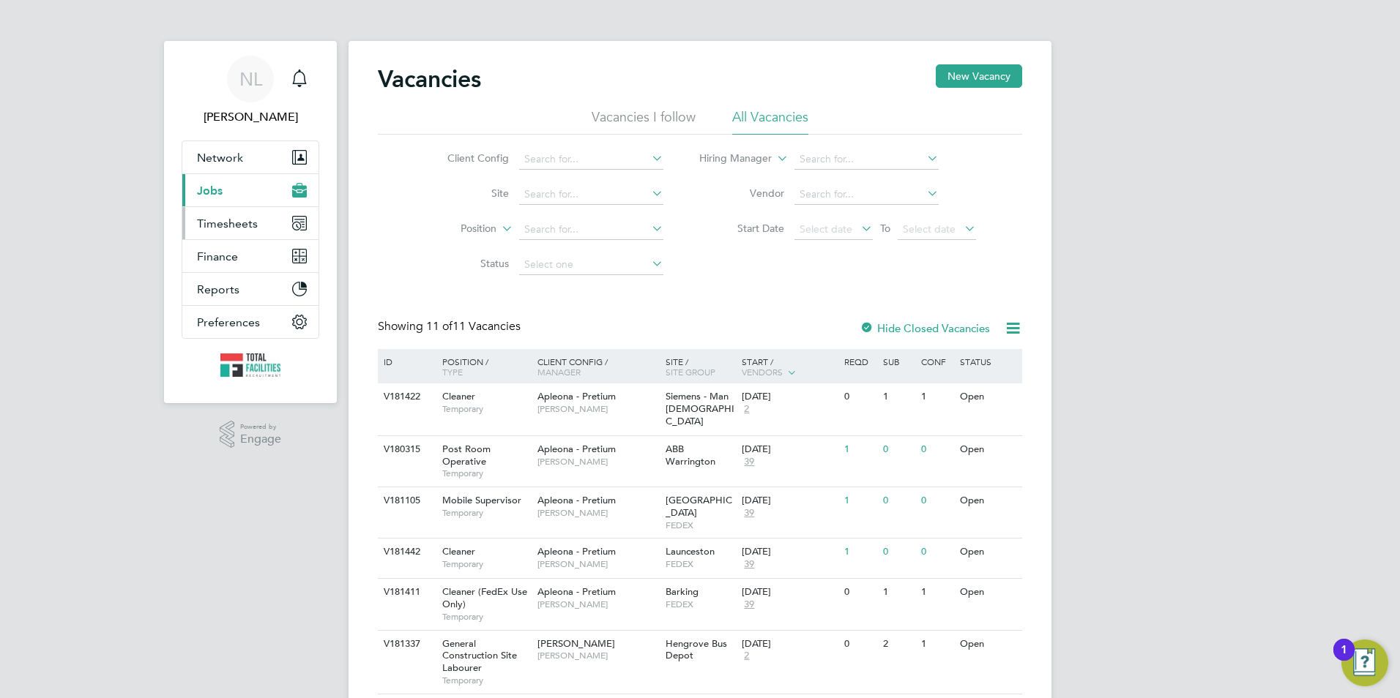
click at [234, 228] on span "Timesheets" at bounding box center [227, 224] width 61 height 14
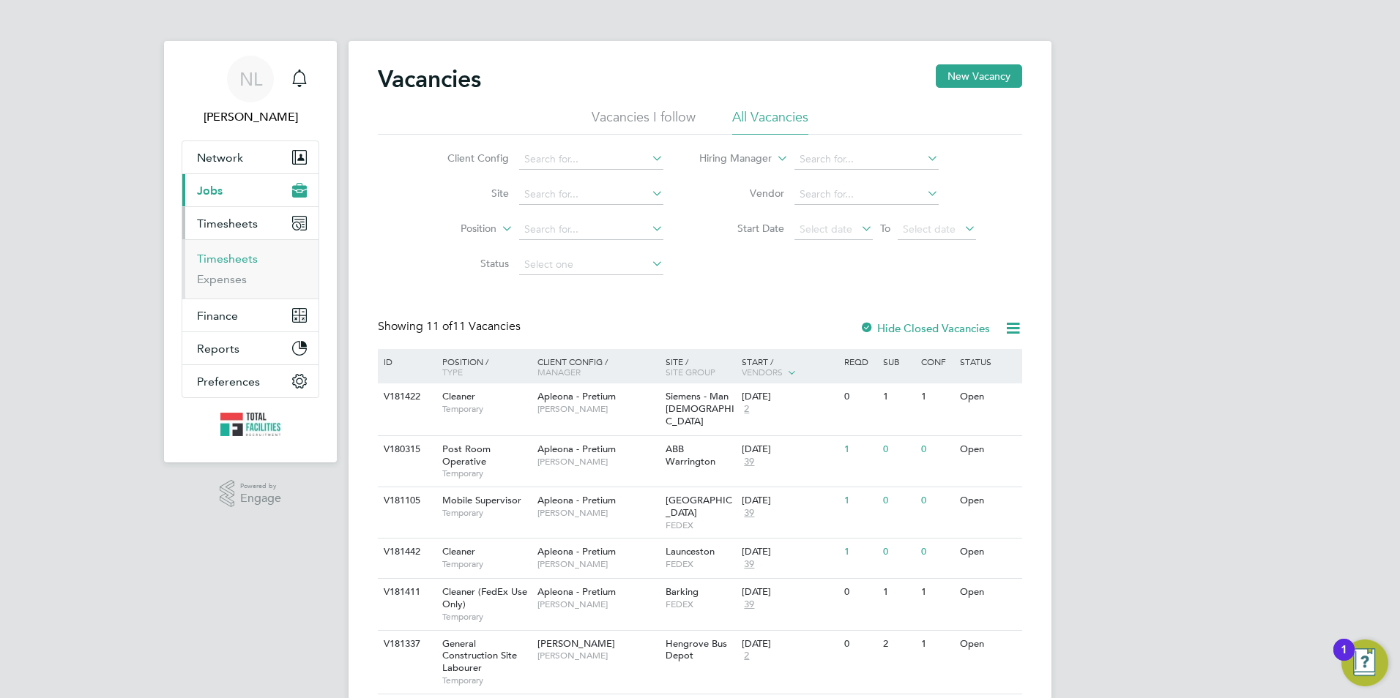
click at [237, 259] on link "Timesheets" at bounding box center [227, 259] width 61 height 14
